Goal: Task Accomplishment & Management: Manage account settings

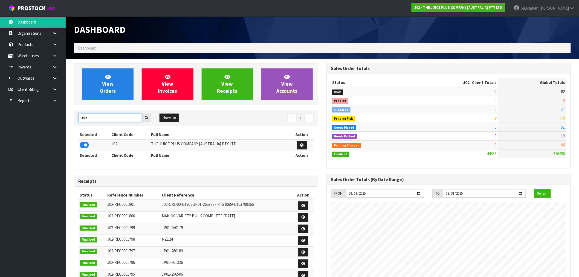
drag, startPoint x: 88, startPoint y: 121, endPoint x: 64, endPoint y: 124, distance: 24.0
click at [66, 124] on section "View Orders View Invoices View Receipts View Accounts J02 Show: 10 5 10 25 50 ←…" at bounding box center [323, 270] width 514 height 423
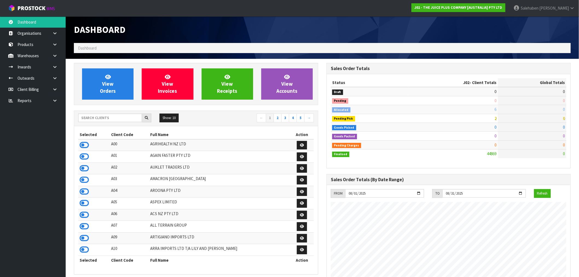
scroll to position [415, 253]
drag, startPoint x: 108, startPoint y: 118, endPoint x: 87, endPoint y: 106, distance: 24.3
click at [87, 106] on div "View Orders View Invoices View Receipts View Accounts Show: 10 5 10 25" at bounding box center [196, 274] width 253 height 423
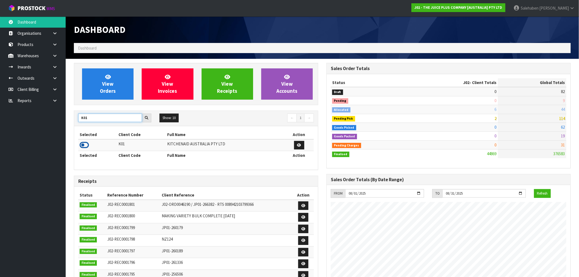
type input "K01"
click at [84, 146] on icon at bounding box center [84, 145] width 9 height 8
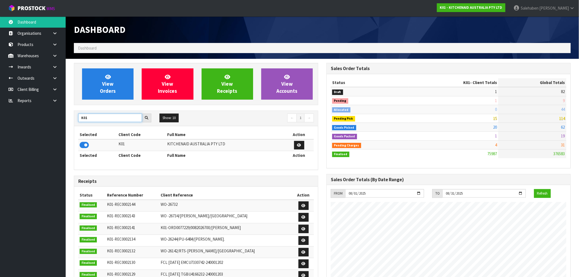
drag, startPoint x: 96, startPoint y: 118, endPoint x: 76, endPoint y: 117, distance: 20.3
click at [76, 117] on div "K01" at bounding box center [114, 118] width 81 height 9
click at [84, 143] on icon at bounding box center [84, 145] width 9 height 8
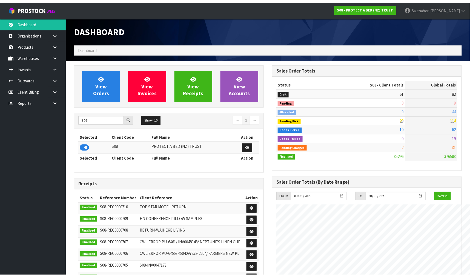
scroll to position [273411, 273628]
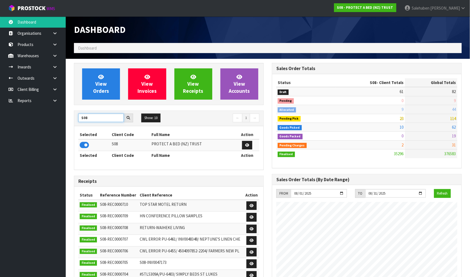
drag, startPoint x: 88, startPoint y: 120, endPoint x: 65, endPoint y: 126, distance: 24.1
click at [65, 125] on body "Toggle navigation ProStock WMS S08 - PROTECT A BED (NZ) TRUST Salehaben Patel L…" at bounding box center [235, 138] width 470 height 277
type input "C11"
click at [87, 146] on icon at bounding box center [84, 145] width 9 height 8
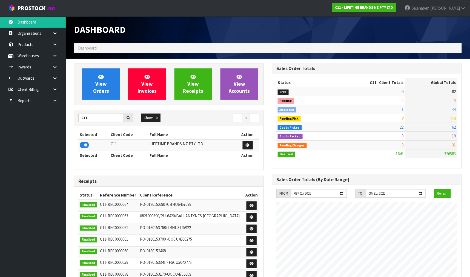
scroll to position [427, 198]
click at [100, 93] on span "View Orders" at bounding box center [101, 84] width 16 height 21
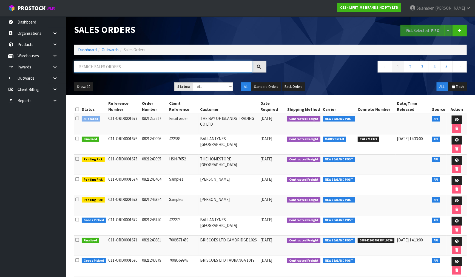
click at [107, 65] on input "text" at bounding box center [163, 67] width 178 height 12
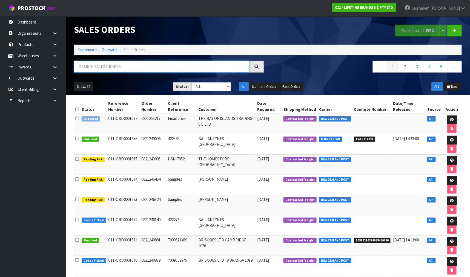
click at [147, 63] on input "text" at bounding box center [162, 67] width 176 height 12
paste input "CWL7713923"
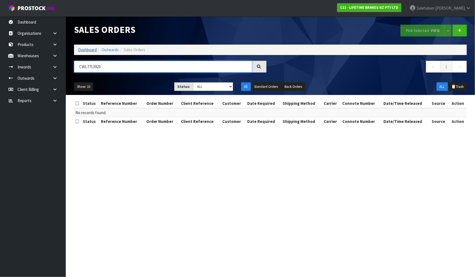
type input "CWL7713923"
click at [84, 50] on link "Dashboard" at bounding box center [87, 49] width 19 height 5
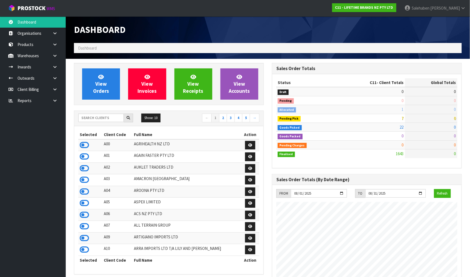
scroll to position [427, 198]
click at [103, 117] on input "text" at bounding box center [100, 118] width 45 height 8
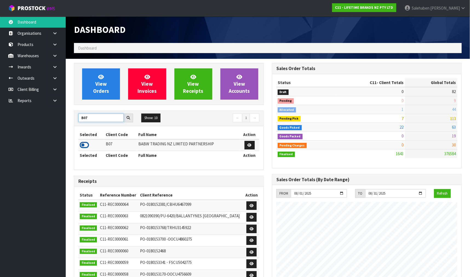
type input "B07"
click at [83, 145] on icon at bounding box center [84, 145] width 9 height 8
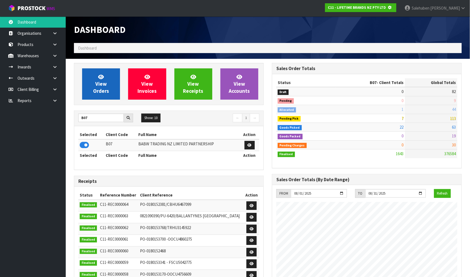
scroll to position [273485, 273628]
click at [102, 95] on link "View Orders" at bounding box center [101, 83] width 38 height 31
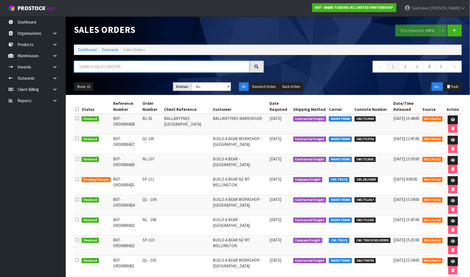
click at [119, 64] on input "text" at bounding box center [162, 67] width 176 height 12
paste input "CWL7713923"
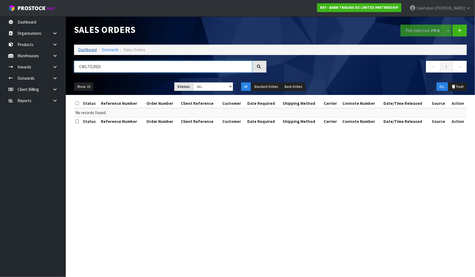
type input "CWL7713923"
click at [91, 48] on link "Dashboard" at bounding box center [87, 49] width 19 height 5
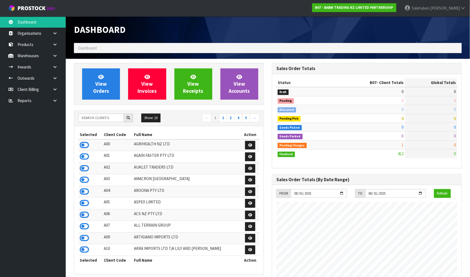
scroll to position [415, 198]
click at [111, 117] on input "text" at bounding box center [100, 118] width 45 height 8
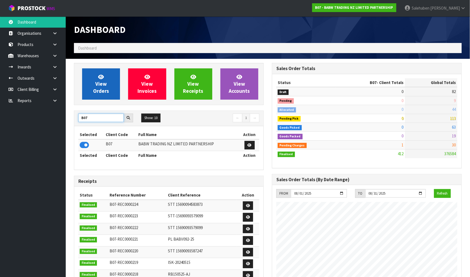
type input "B07"
click at [97, 88] on span "View Orders" at bounding box center [101, 84] width 16 height 21
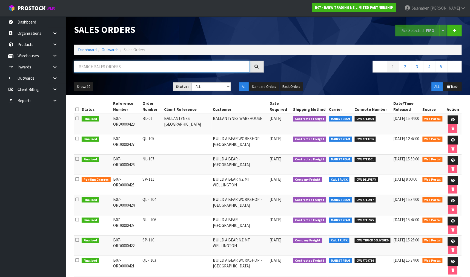
click at [181, 66] on input "text" at bounding box center [162, 67] width 176 height 12
paste input "CWL7713923"
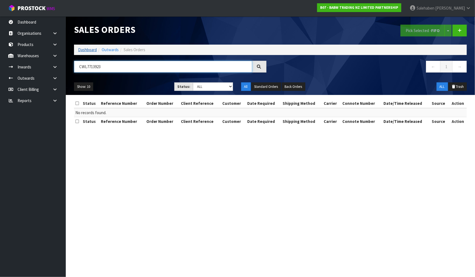
type input "CWL7713923"
click at [84, 50] on link "Dashboard" at bounding box center [87, 49] width 19 height 5
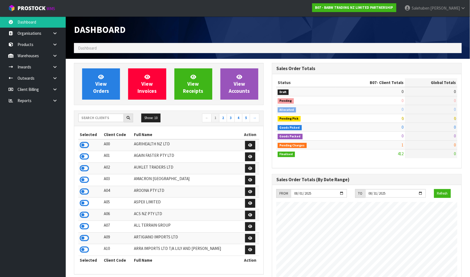
scroll to position [415, 198]
click at [100, 118] on input "text" at bounding box center [100, 118] width 45 height 8
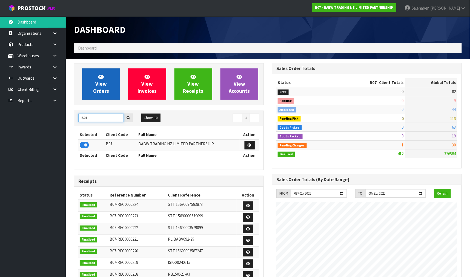
type input "B07"
click at [110, 80] on link "View Orders" at bounding box center [101, 83] width 38 height 31
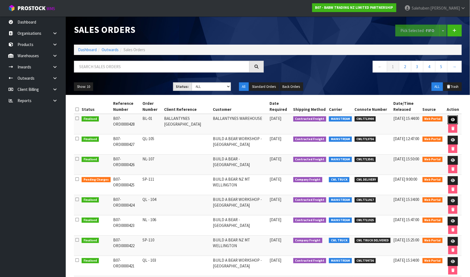
click at [455, 122] on link at bounding box center [453, 120] width 10 height 9
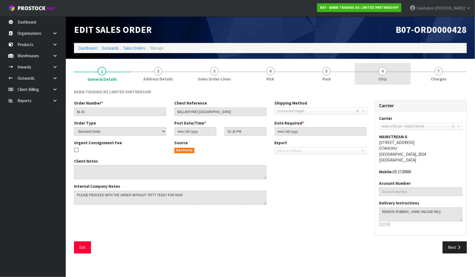
click at [388, 69] on link "6 Ship" at bounding box center [382, 74] width 56 height 22
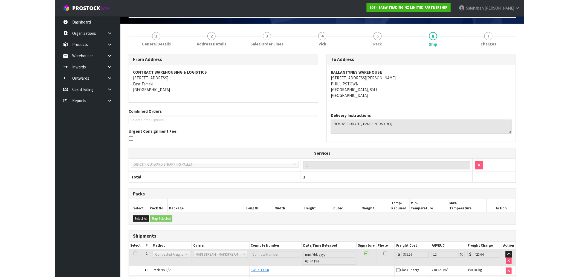
scroll to position [70, 0]
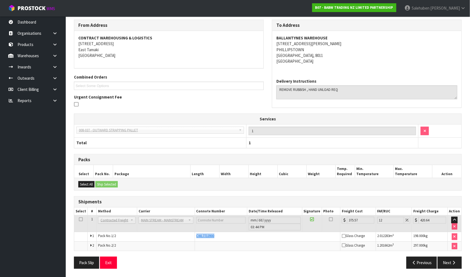
drag, startPoint x: 216, startPoint y: 237, endPoint x: 193, endPoint y: 236, distance: 23.0
click at [193, 236] on tr "1 Pack No. 1/2 CWL7713900 Glass Charge 2.012283 m 3 198.000 kg" at bounding box center [267, 237] width 387 height 10
copy tr "CWL7713900"
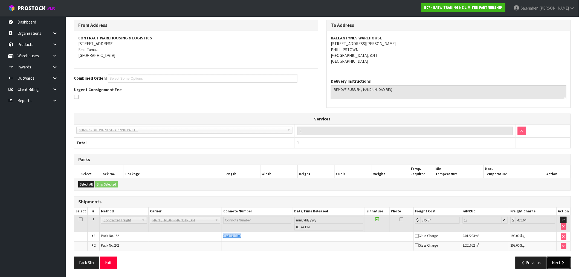
click at [561, 263] on icon "button" at bounding box center [563, 263] width 5 height 4
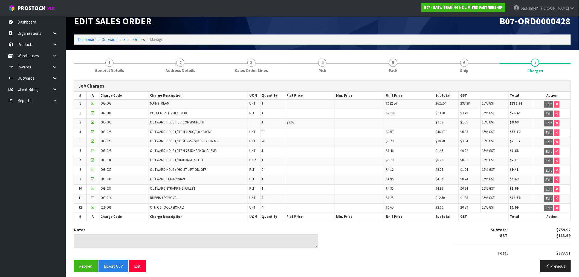
scroll to position [13, 0]
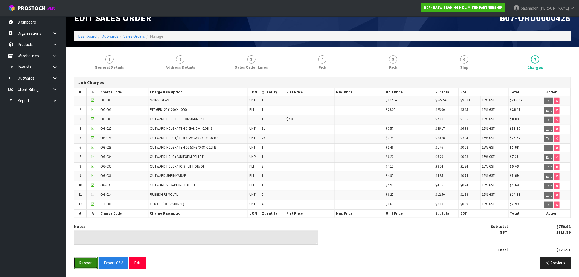
click at [82, 264] on button "Reopen" at bounding box center [86, 263] width 24 height 12
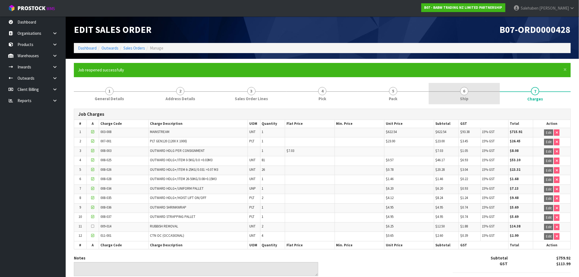
click at [466, 95] on link "6 Ship" at bounding box center [464, 94] width 71 height 22
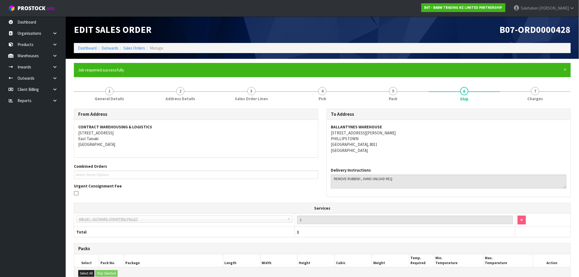
scroll to position [89, 0]
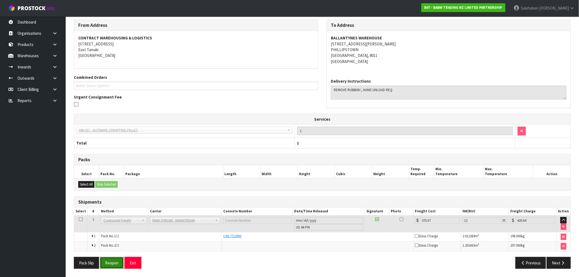
click at [113, 264] on button "Reopen" at bounding box center [112, 263] width 24 height 12
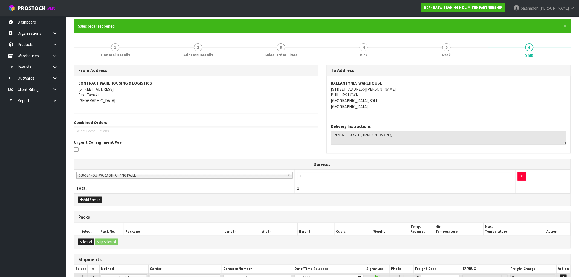
scroll to position [103, 0]
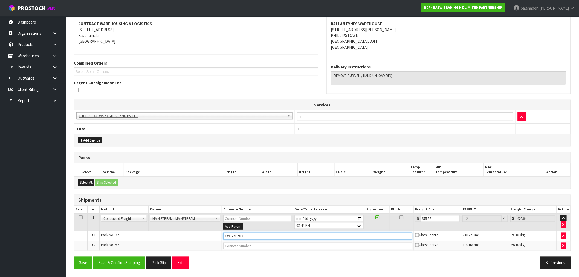
drag, startPoint x: 248, startPoint y: 237, endPoint x: 214, endPoint y: 237, distance: 33.4
click at [214, 237] on tr "1 Pack No. 1/2 CWL7713900 Glass Charge 2.012283 m 3 198.000 kg" at bounding box center [322, 236] width 497 height 10
paste input "CWL7713923"
type input "CWL7713923"
click at [130, 264] on button "Save & Confirm Shipping" at bounding box center [119, 263] width 52 height 12
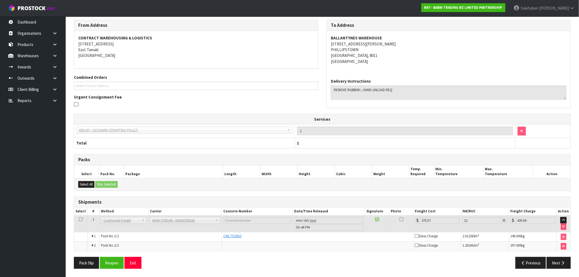
scroll to position [89, 0]
click at [558, 262] on button "Next" at bounding box center [559, 263] width 24 height 12
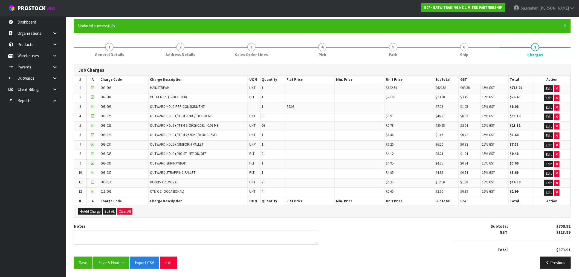
scroll to position [45, 0]
click at [114, 264] on button "Save & Finalise" at bounding box center [111, 263] width 36 height 12
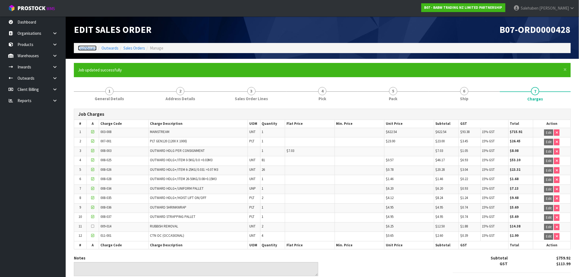
click at [91, 48] on link "Dashboard" at bounding box center [87, 47] width 19 height 5
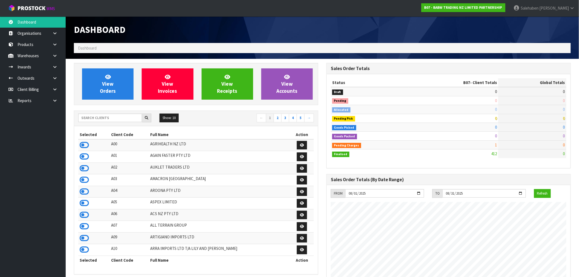
scroll to position [415, 253]
click at [113, 120] on input "text" at bounding box center [110, 118] width 64 height 8
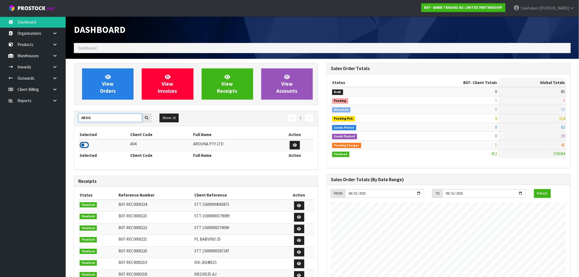
type input "AROO"
click at [88, 146] on icon at bounding box center [84, 145] width 9 height 8
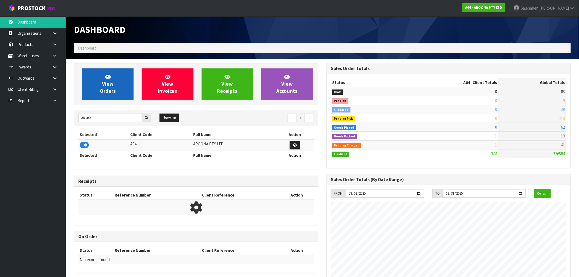
scroll to position [273491, 273573]
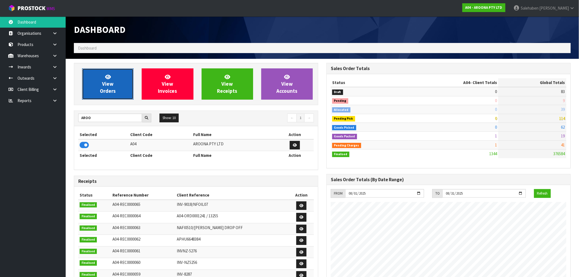
click at [108, 91] on span "View Orders" at bounding box center [108, 84] width 16 height 21
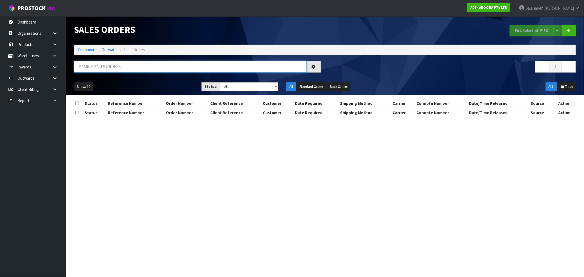
click at [122, 70] on input "text" at bounding box center [190, 67] width 233 height 12
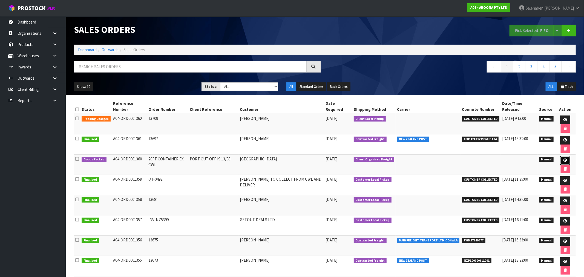
click at [563, 159] on icon at bounding box center [565, 161] width 4 height 4
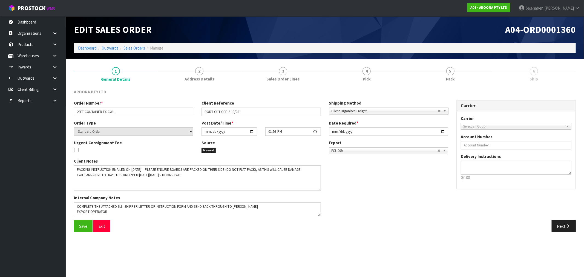
drag, startPoint x: 319, startPoint y: 177, endPoint x: 319, endPoint y: 189, distance: 11.8
click at [319, 189] on textarea at bounding box center [197, 177] width 247 height 25
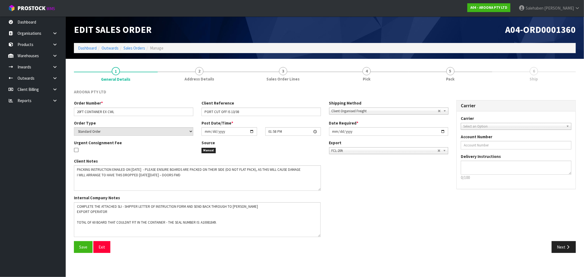
drag, startPoint x: 318, startPoint y: 215, endPoint x: 318, endPoint y: 236, distance: 21.1
click at [318, 236] on textarea at bounding box center [197, 219] width 247 height 35
click at [369, 78] on span "Pick" at bounding box center [367, 79] width 8 height 6
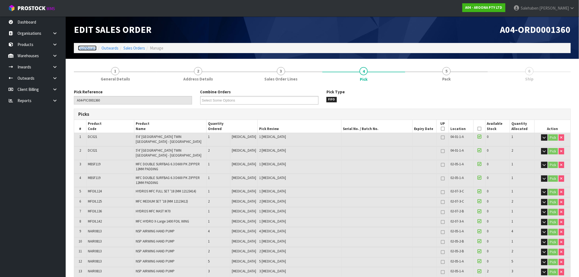
click at [90, 48] on link "Dashboard" at bounding box center [87, 47] width 19 height 5
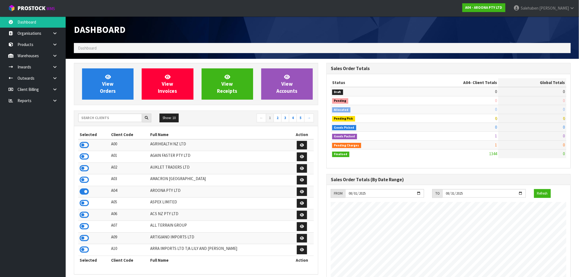
scroll to position [335, 253]
